Goal: Check status: Check status

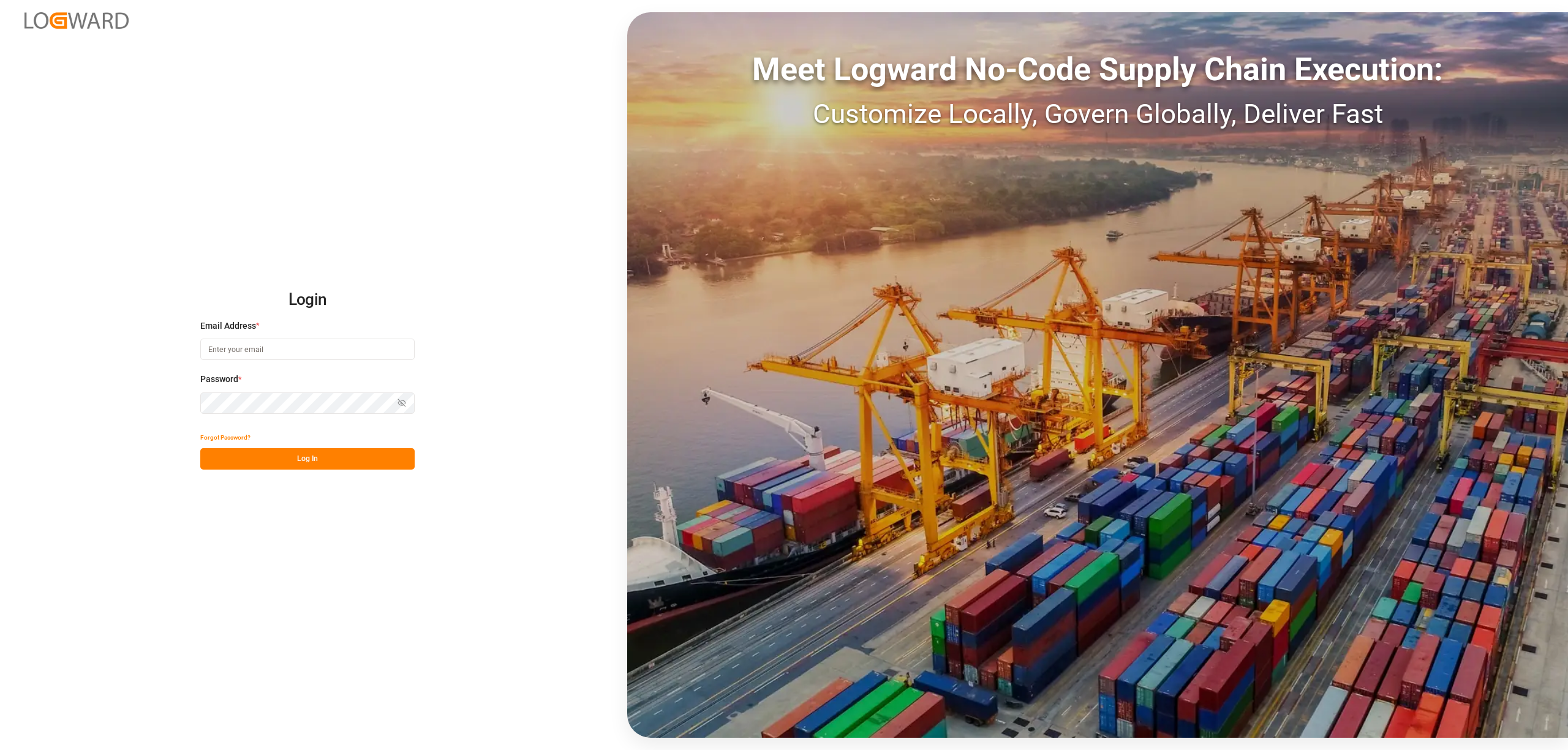
type input "[EMAIL_ADDRESS][PERSON_NAME][DOMAIN_NAME]"
click at [381, 445] on div "Forgot Password?" at bounding box center [307, 438] width 214 height 22
click at [367, 462] on button "Log In" at bounding box center [307, 459] width 214 height 22
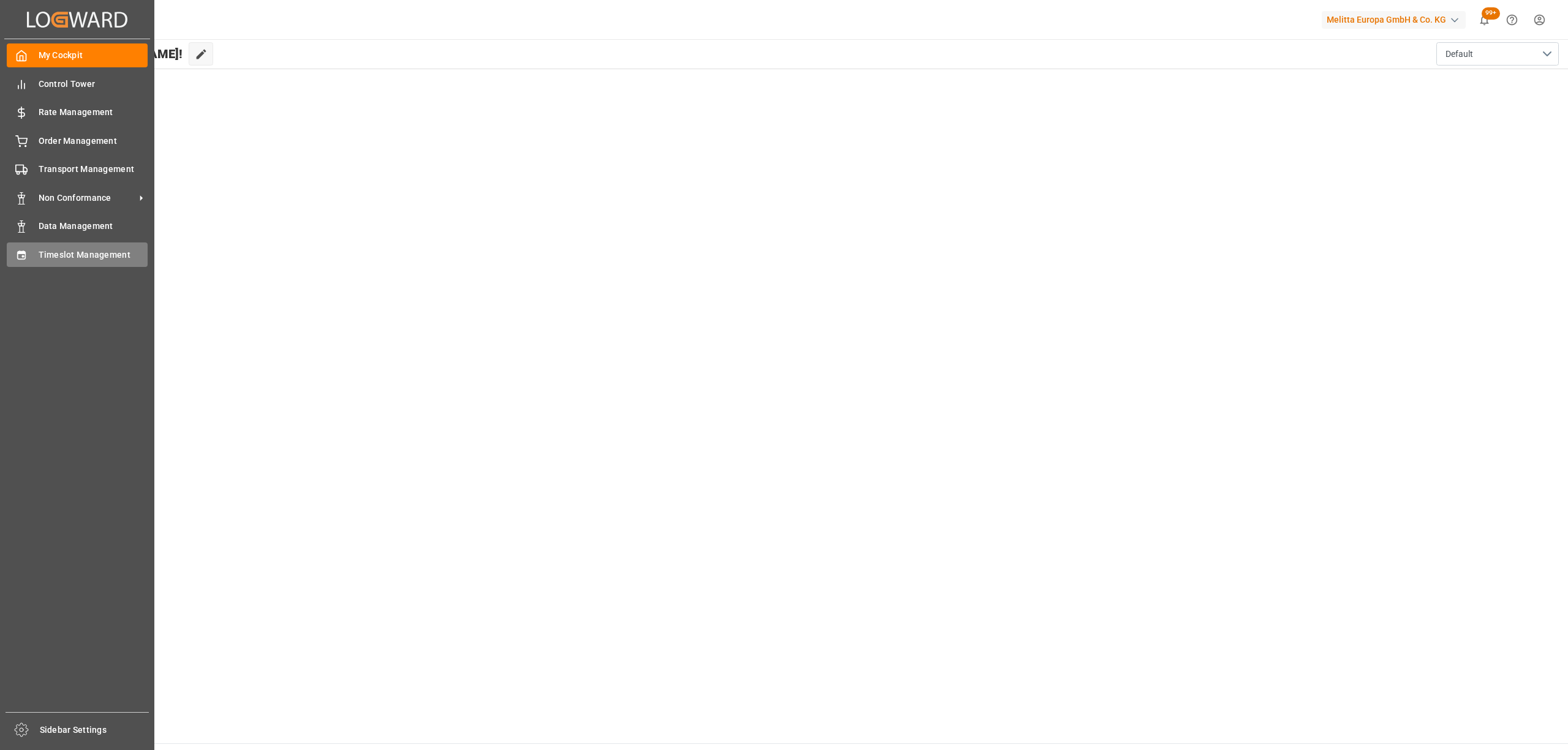
click at [40, 254] on span "Timeslot Management" at bounding box center [94, 254] width 110 height 13
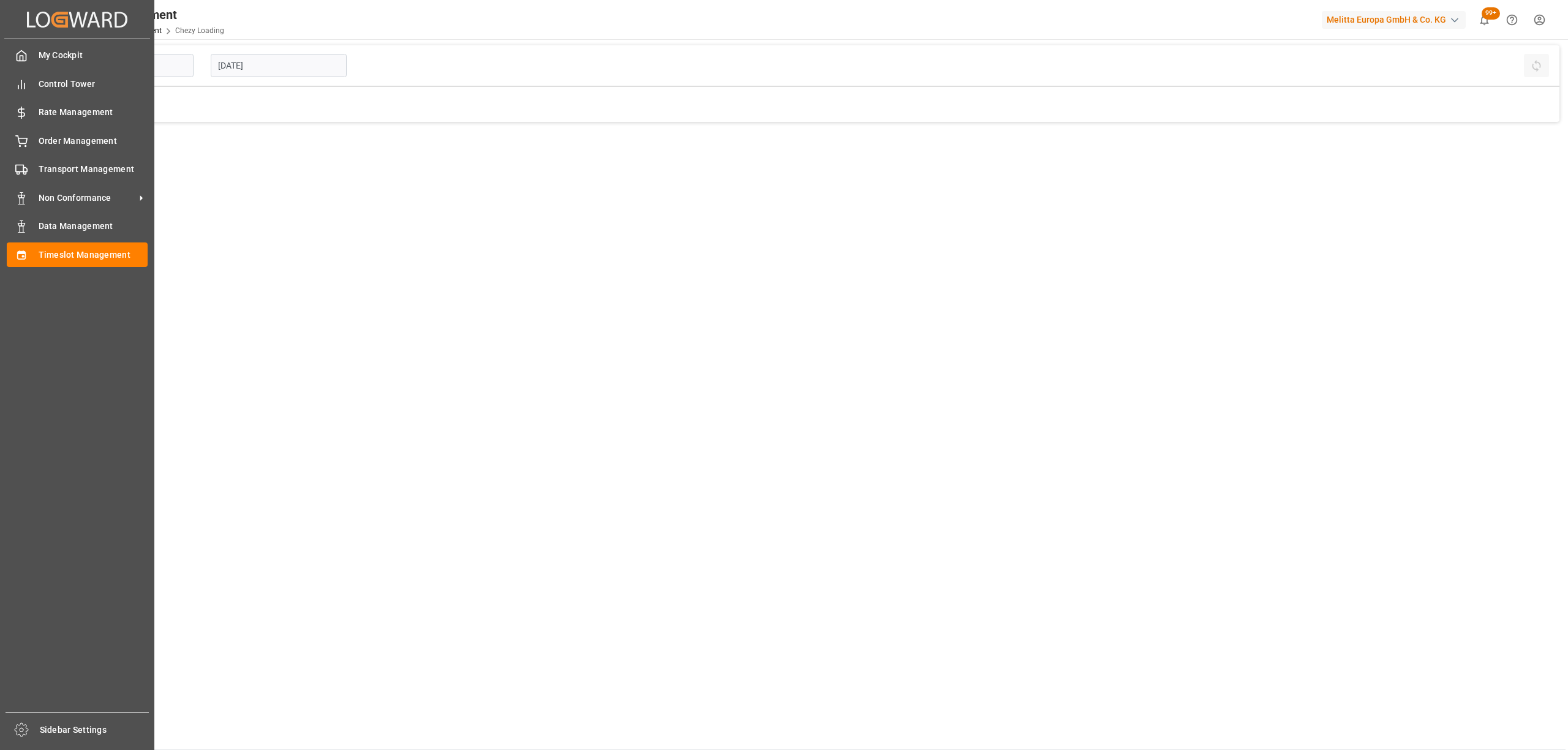
type input "Chezy Loading"
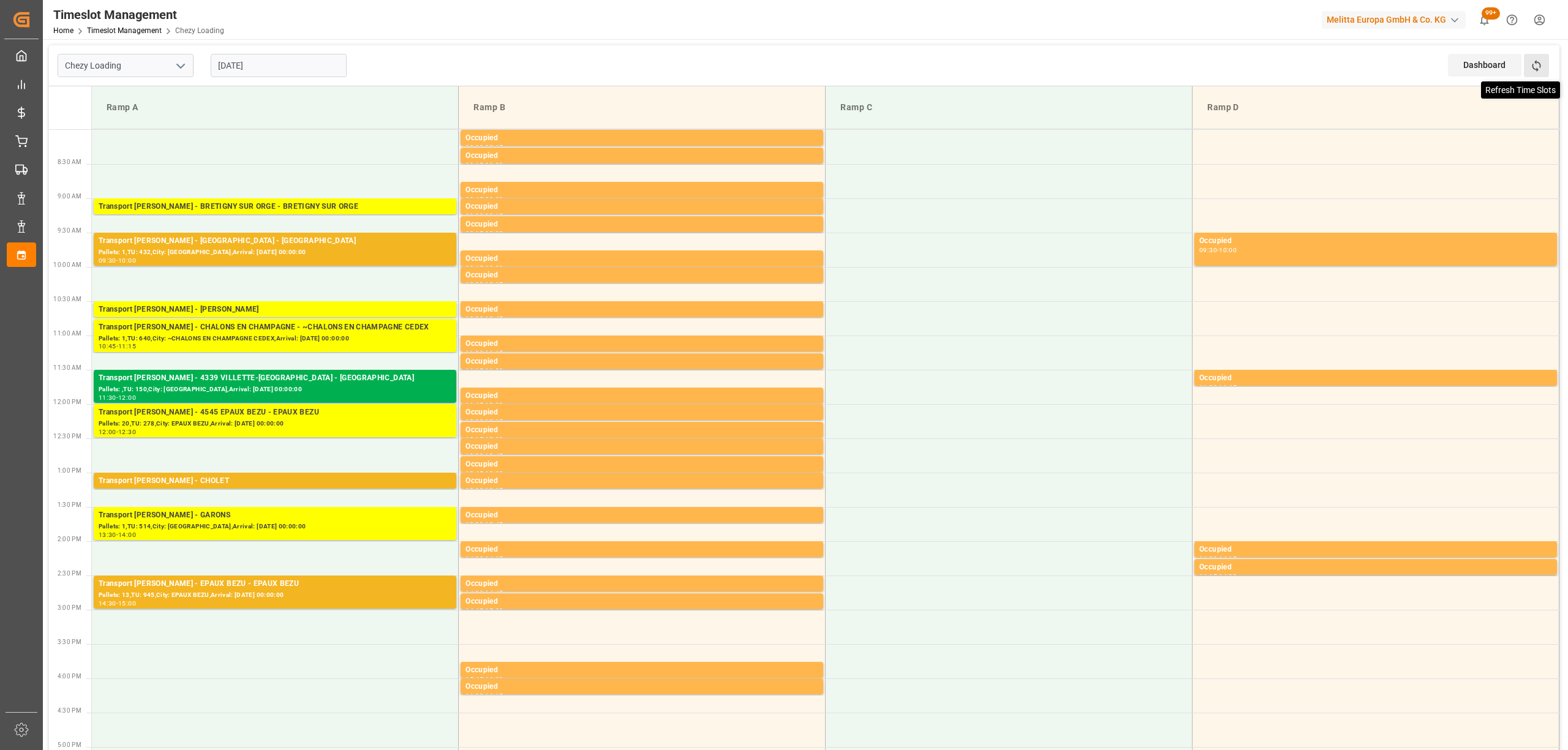
click at [1539, 63] on icon at bounding box center [1536, 66] width 13 height 13
click at [537, 42] on div "Chezy Loading [DATE] Dashboard View Dashboard Refresh Time Slots Ramp A Ramp B …" at bounding box center [804, 655] width 1522 height 1231
click at [1546, 69] on button "Refresh Time Slots" at bounding box center [1536, 66] width 25 height 23
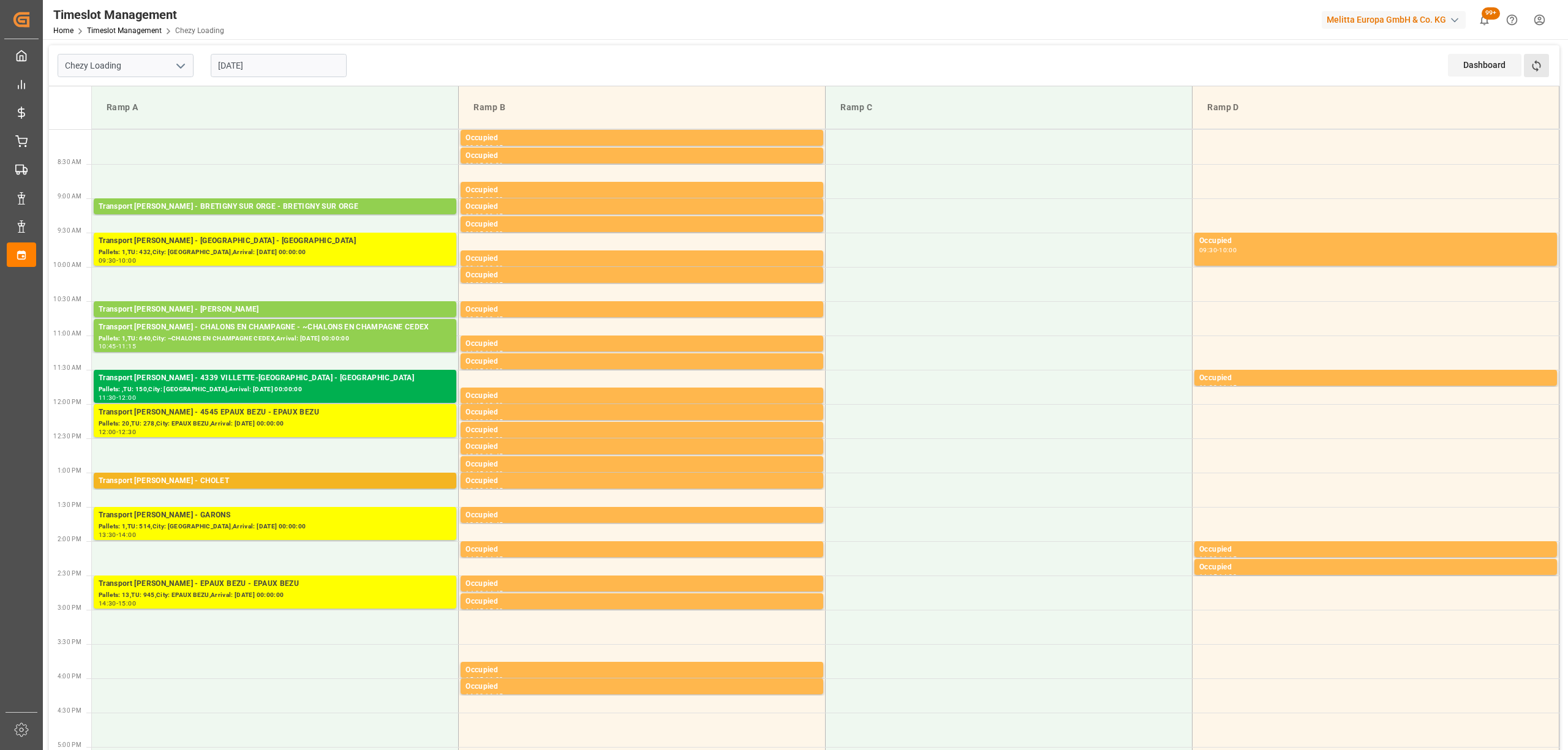
click at [1545, 66] on button "Refresh Time Slots" at bounding box center [1536, 66] width 25 height 23
drag, startPoint x: 1530, startPoint y: 65, endPoint x: 1460, endPoint y: 72, distance: 70.3
click at [1532, 66] on icon at bounding box center [1536, 66] width 13 height 13
click at [1534, 77] on button "Refresh Time Slots" at bounding box center [1536, 66] width 25 height 23
click at [1541, 62] on icon at bounding box center [1536, 66] width 13 height 13
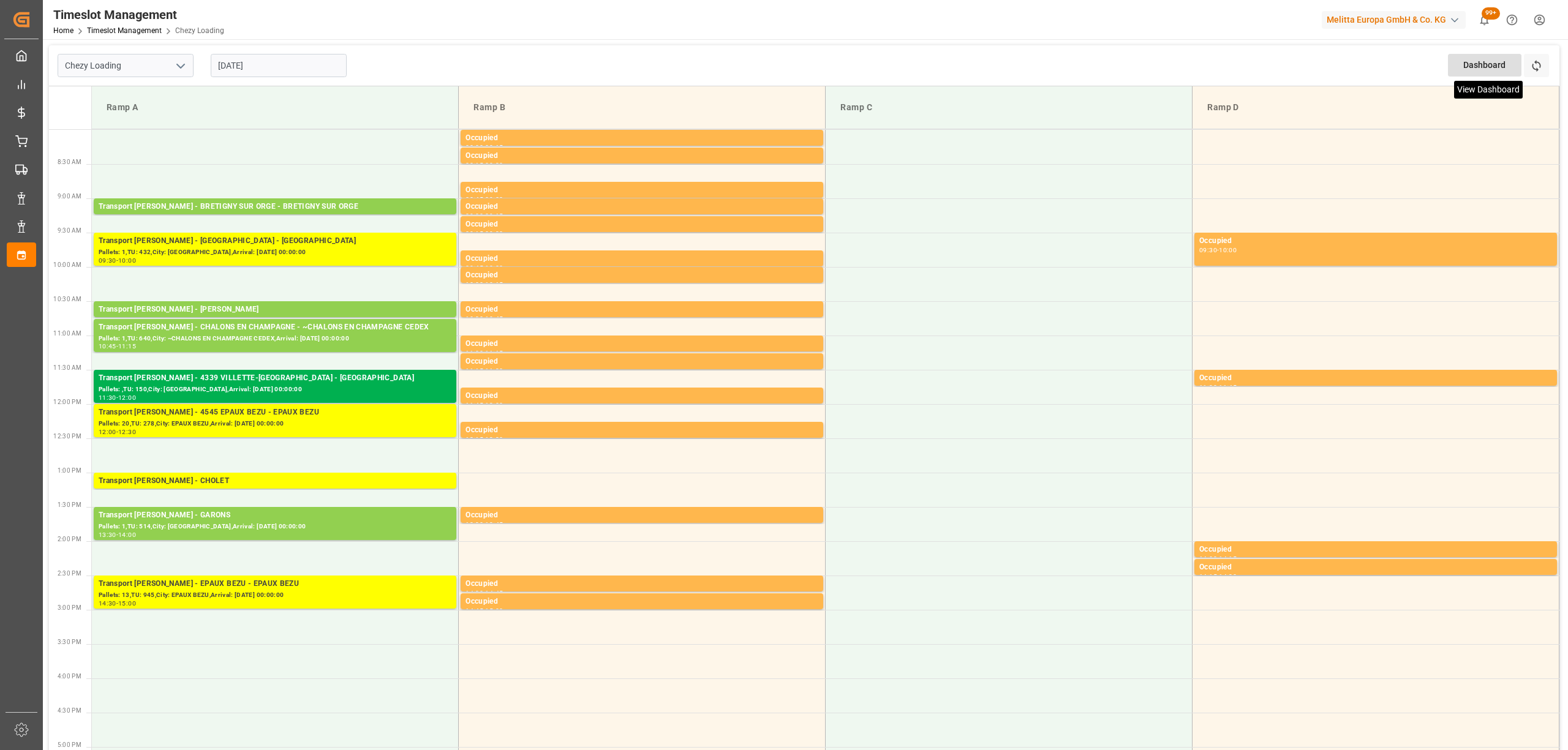
click at [1542, 63] on icon at bounding box center [1536, 66] width 13 height 13
